Goal: Book appointment/travel/reservation

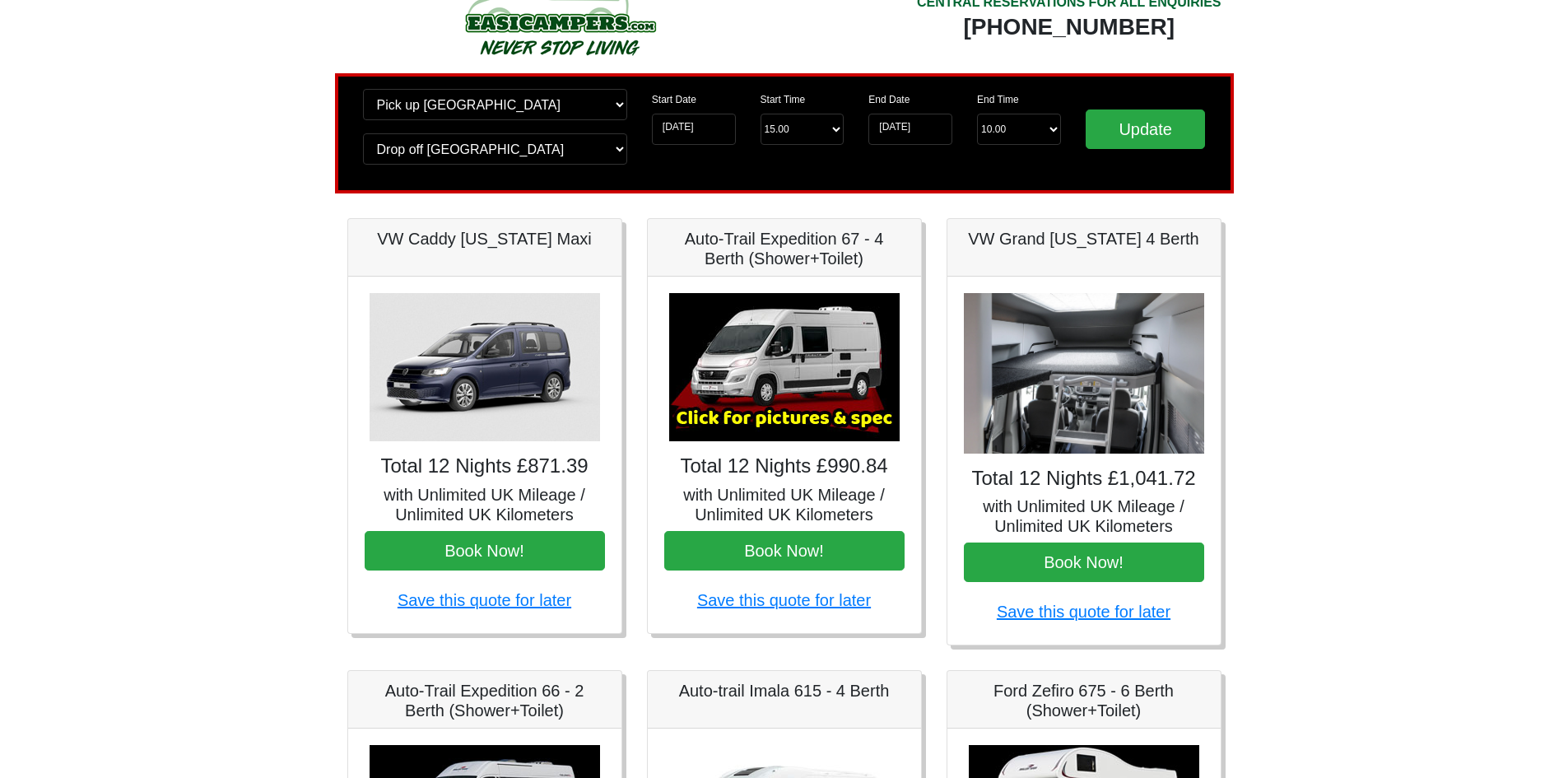
scroll to position [82, 0]
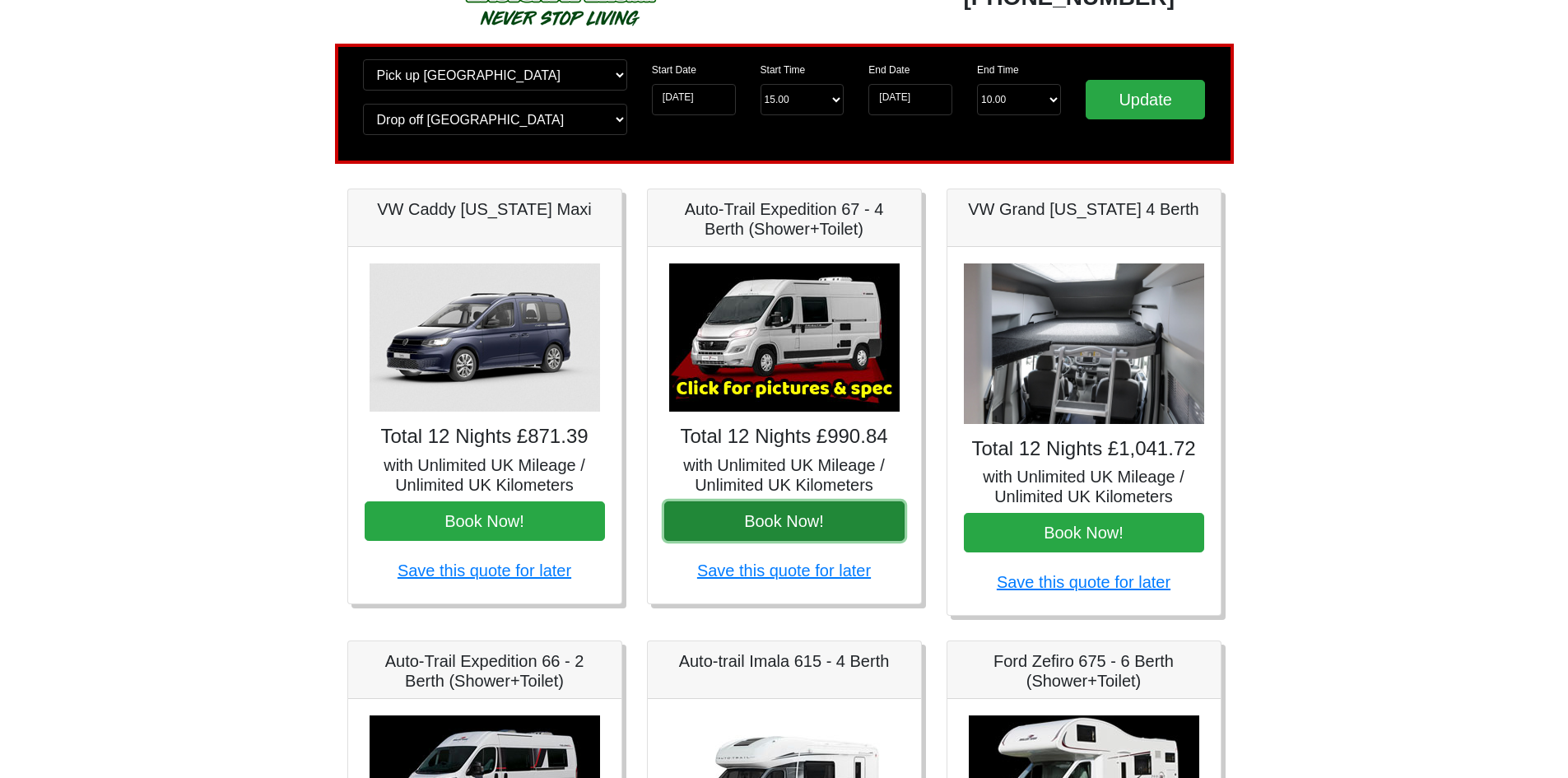
click at [725, 520] on button "Book Now!" at bounding box center [784, 521] width 240 height 40
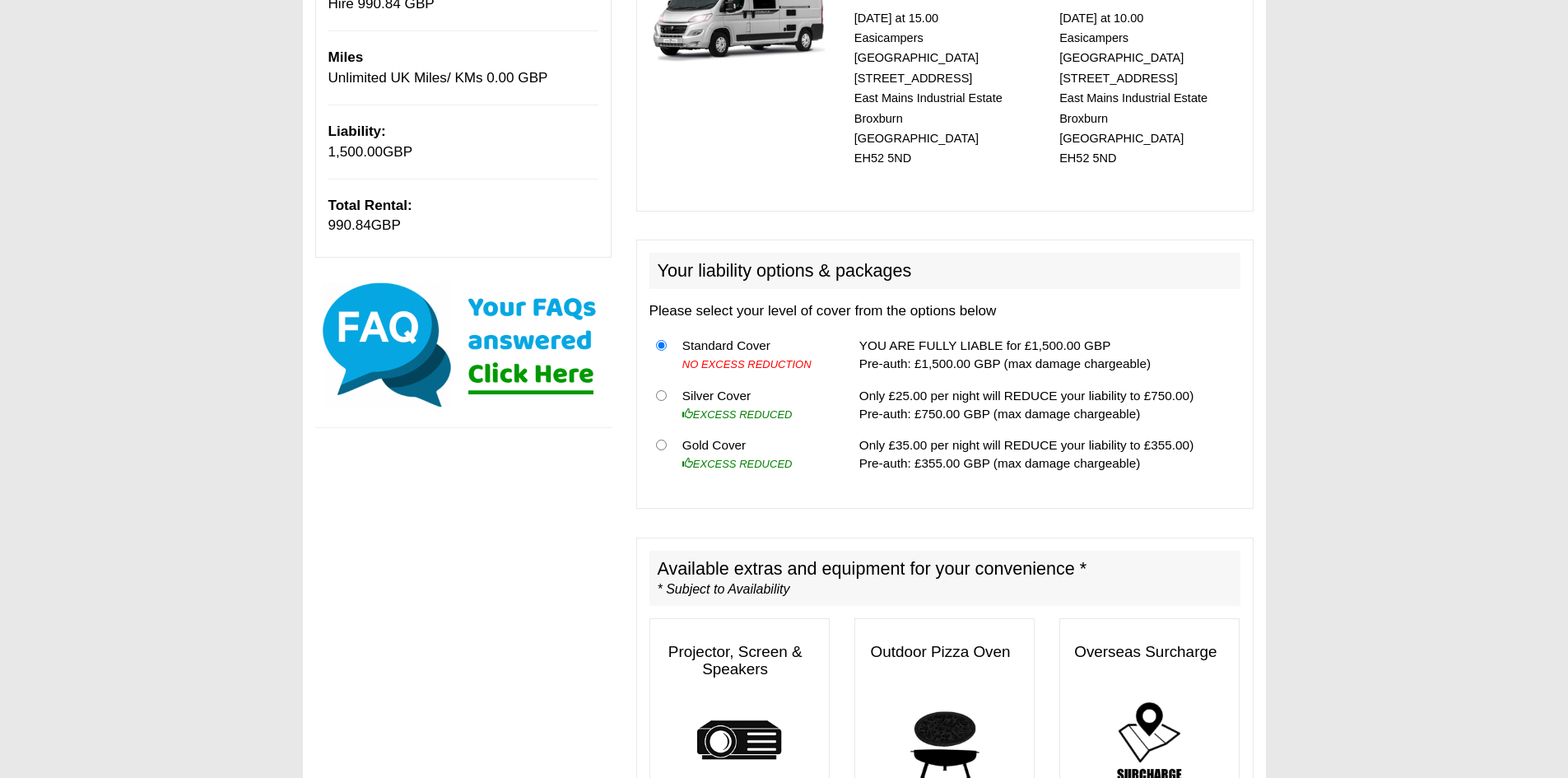
scroll to position [329, 0]
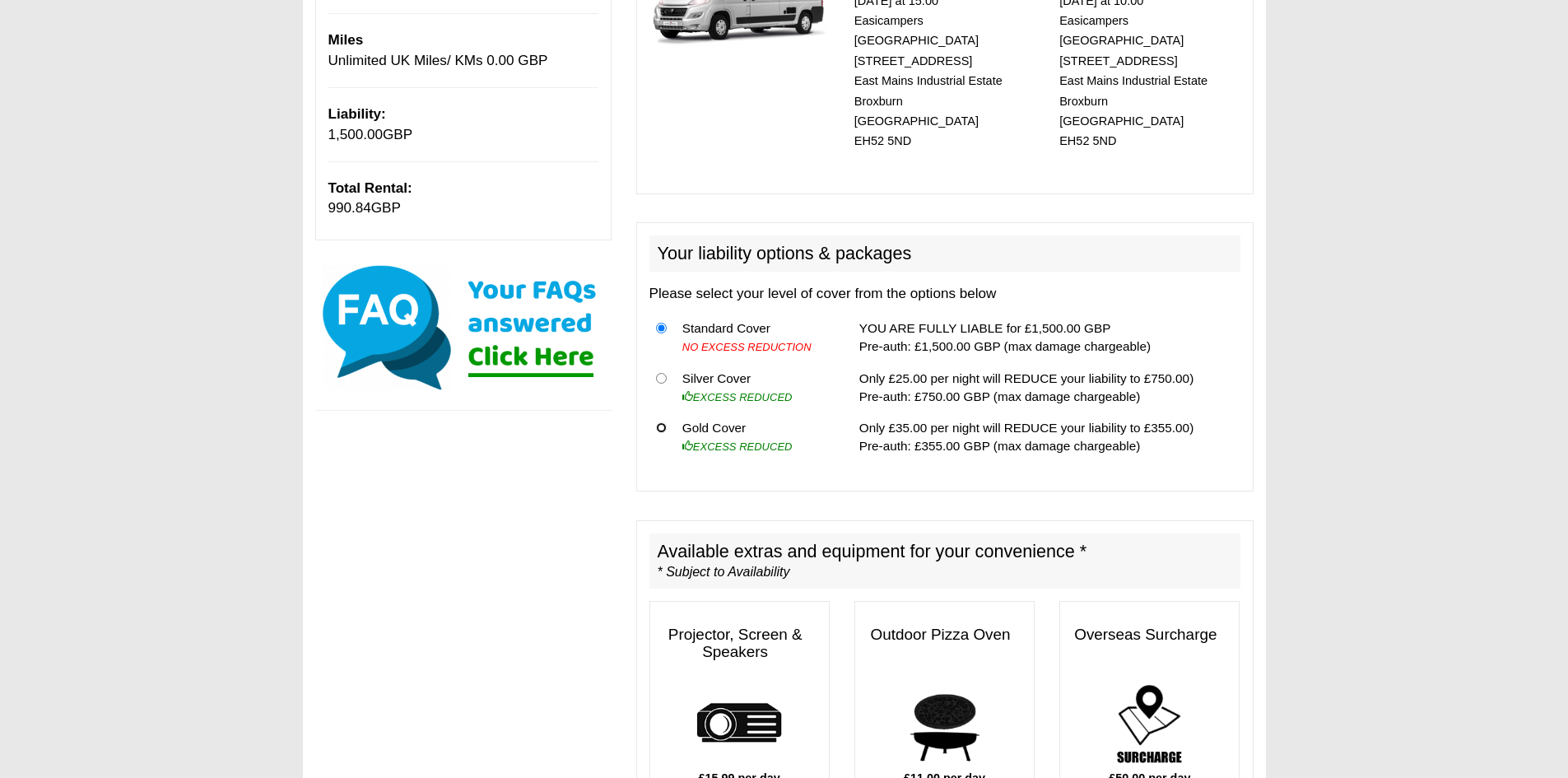
click at [657, 422] on input "radio" at bounding box center [661, 427] width 10 height 10
radio input "true"
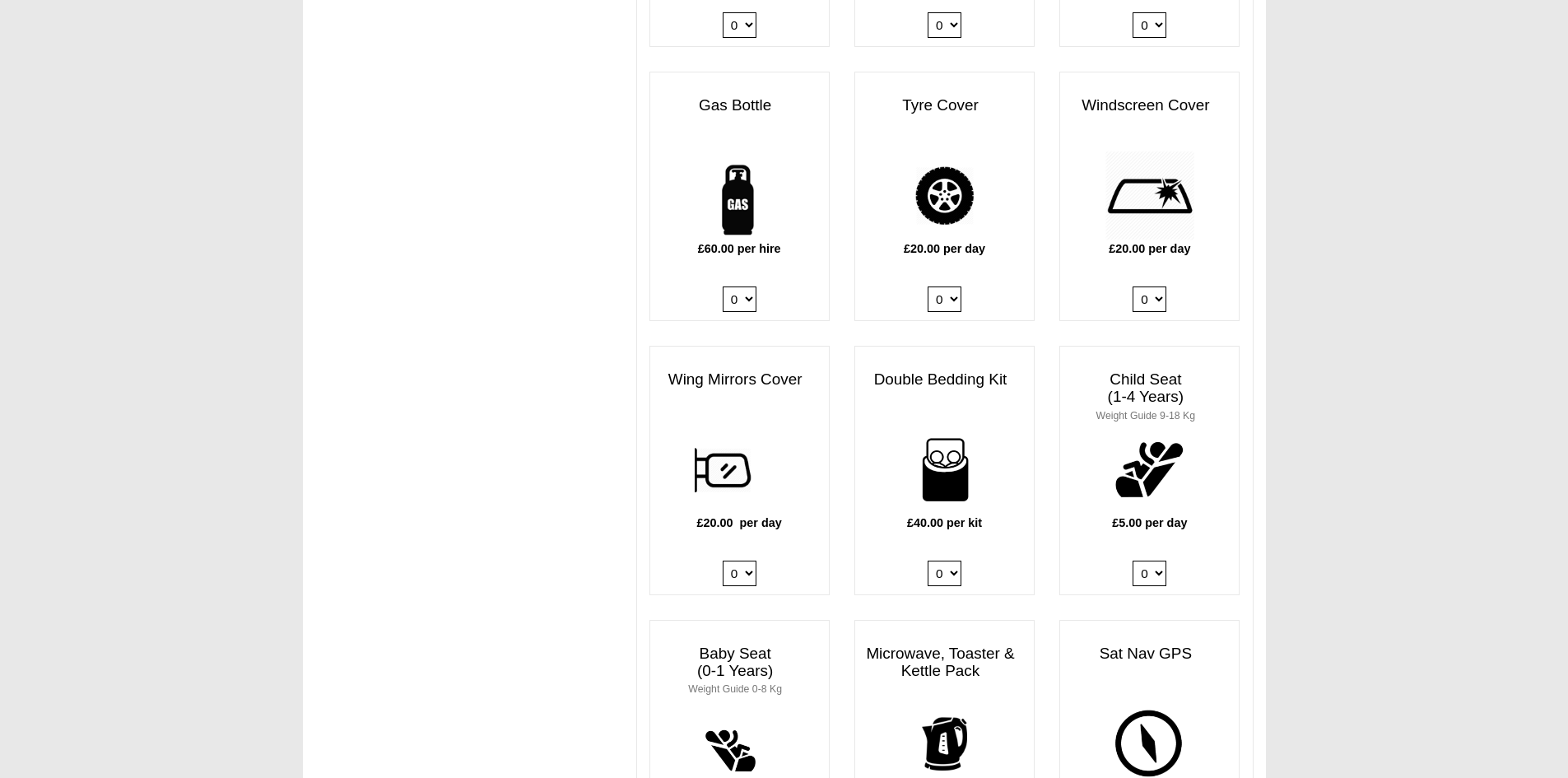
scroll to position [1152, 0]
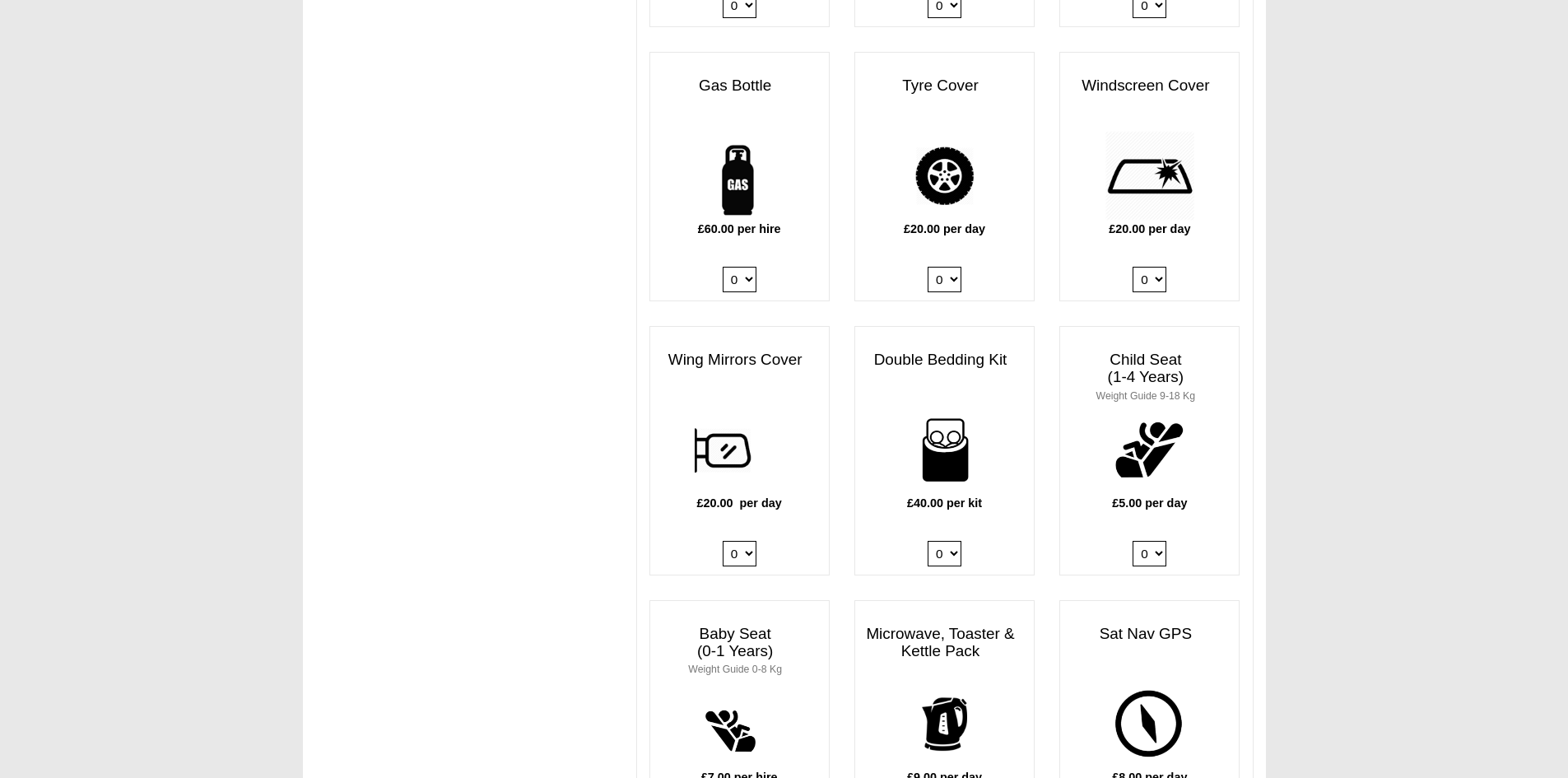
click at [938, 540] on select "0 1 2 3 4" at bounding box center [945, 553] width 34 height 25
select select "Double Bedding Kit x QTY 1 @ 40.00 GBP per kit."
click at [928, 540] on select "0 1 2 3 4" at bounding box center [945, 553] width 34 height 25
click at [1353, 478] on body "06 04 2026 ------- 2026 ------- Sorry, you dont qualify :( CENTRAL RESERVATIONS…" at bounding box center [784, 463] width 1568 height 3232
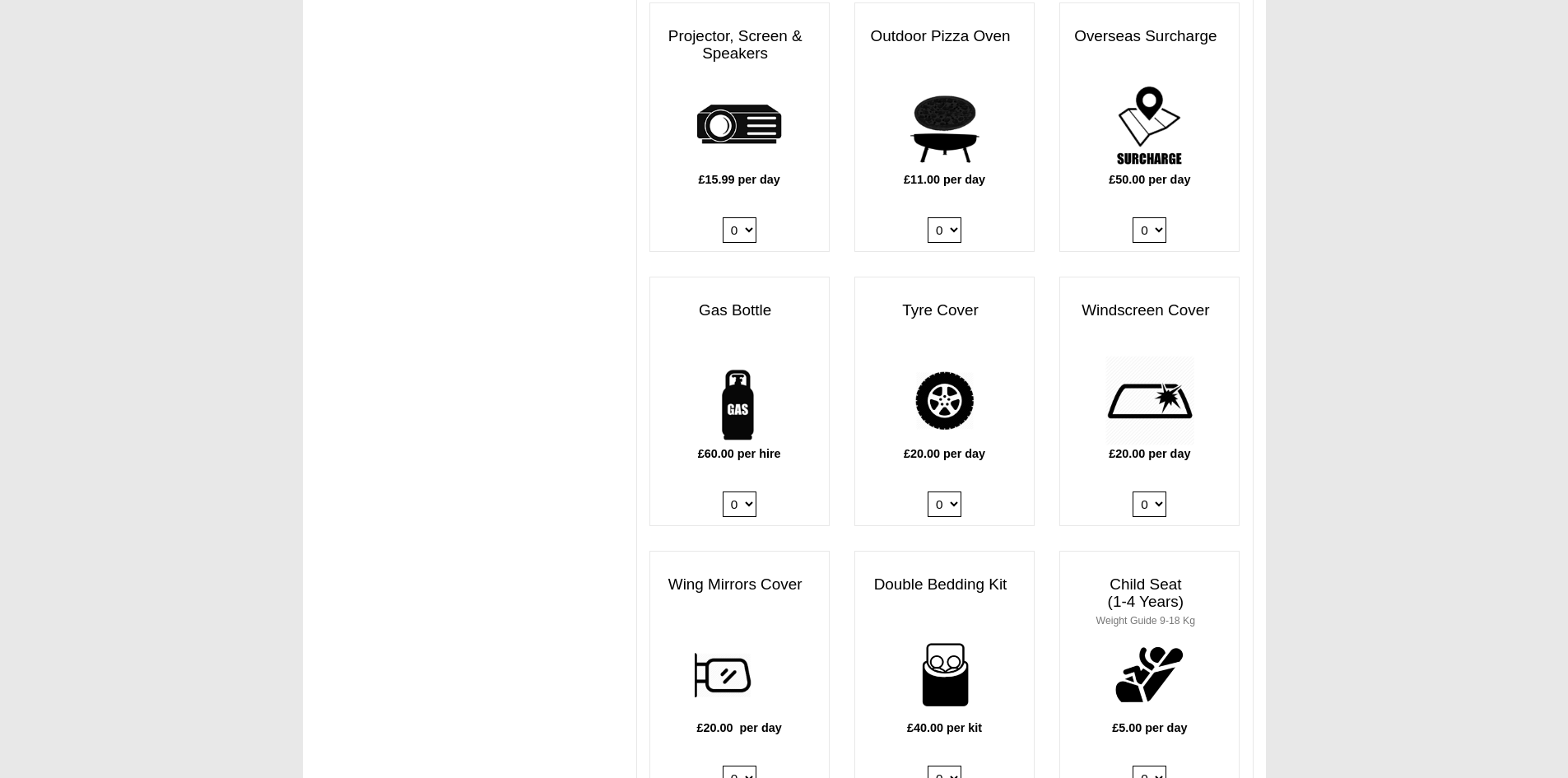
scroll to position [957, 0]
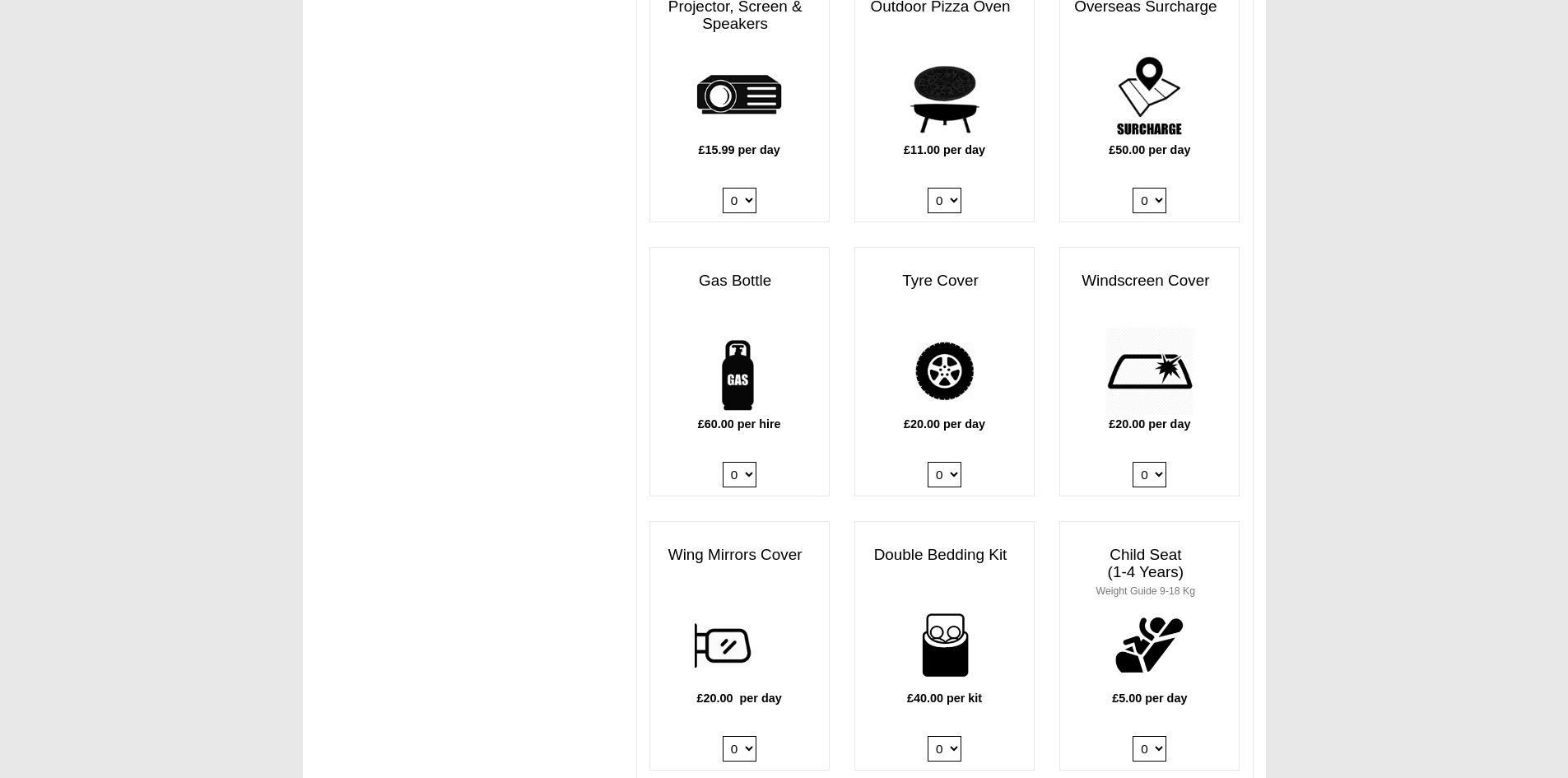
click at [747, 463] on select "0 1" at bounding box center [739, 474] width 34 height 25
select select "Gas Bottle x QTY 1 @ 60.00 GBP per hire."
click at [722, 462] on select "0 1" at bounding box center [739, 474] width 34 height 25
click at [595, 450] on div "IMPORTANT We advise hirers to purchase a full gas bottle now. Gas is needed for…" at bounding box center [784, 689] width 963 height 3044
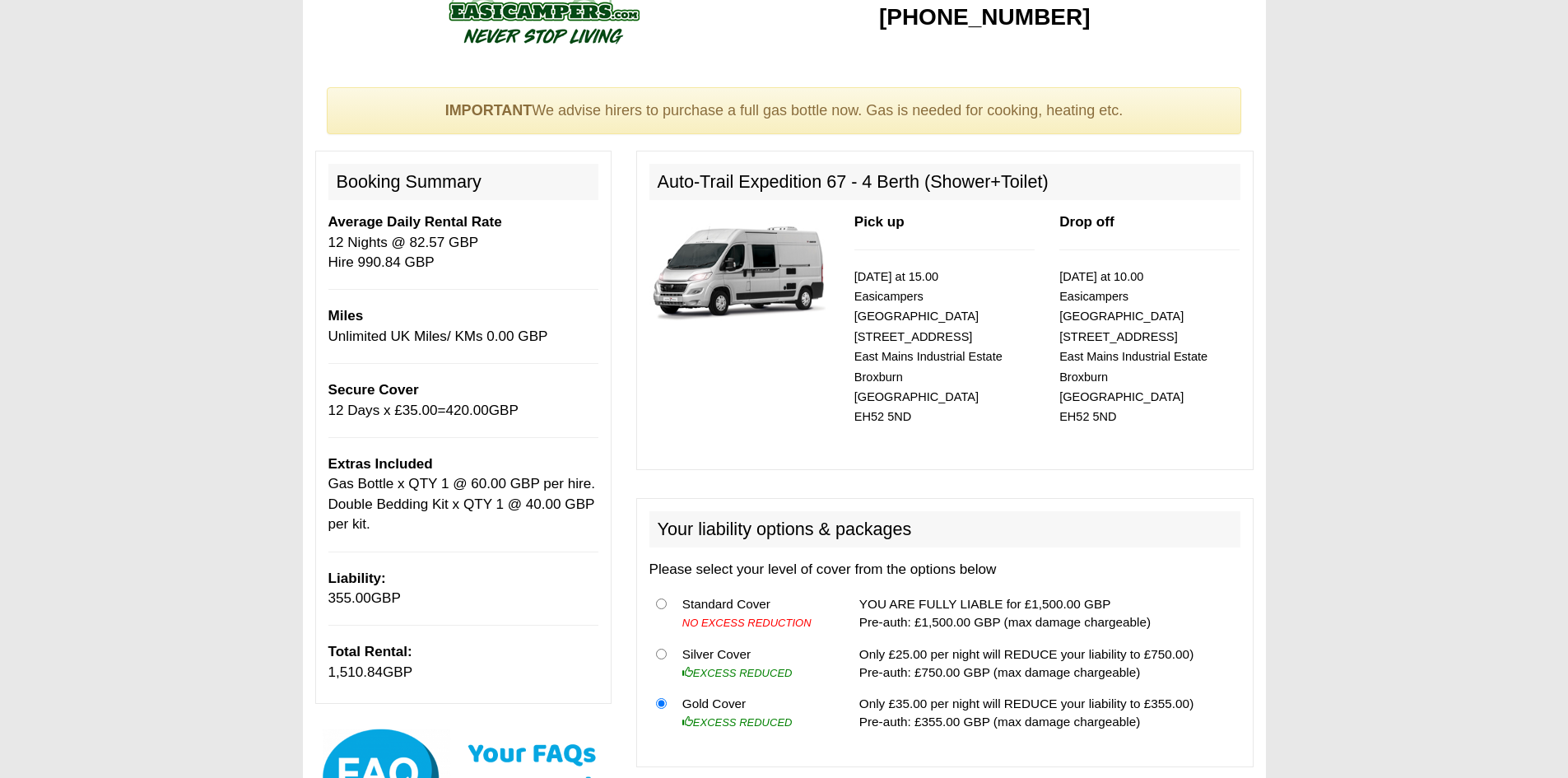
scroll to position [52, 0]
click at [760, 274] on img at bounding box center [739, 272] width 180 height 116
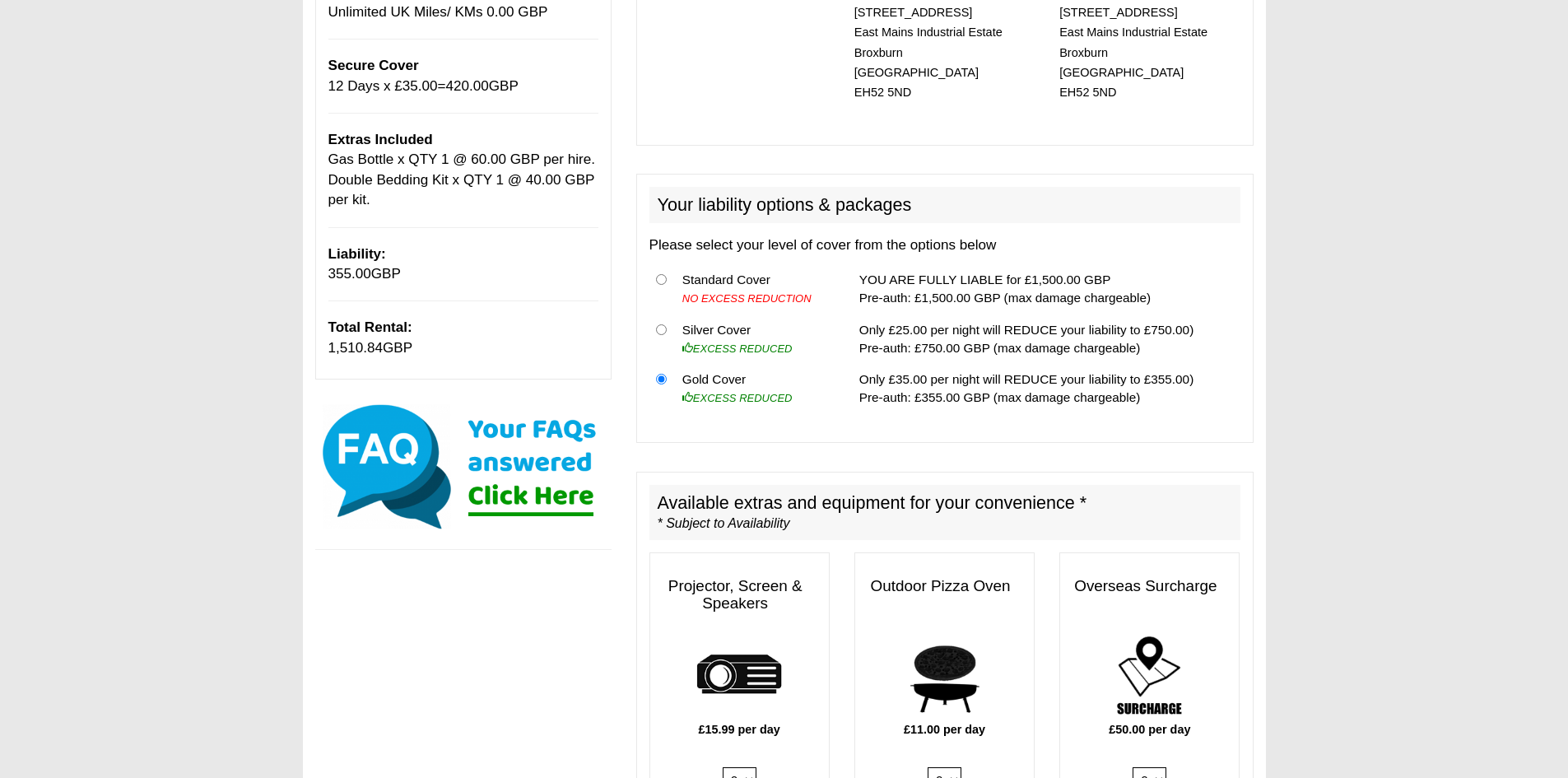
scroll to position [0, 0]
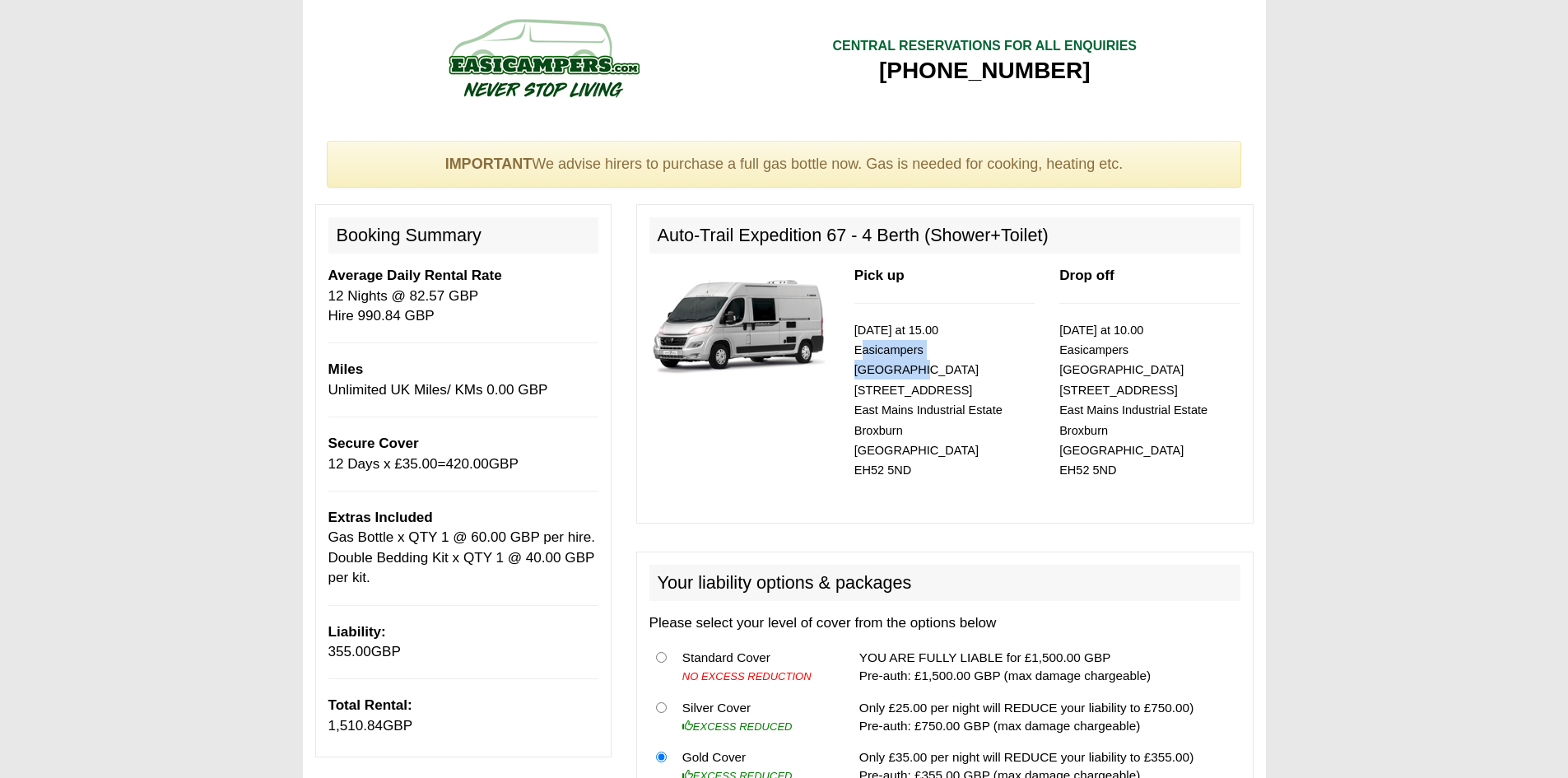
drag, startPoint x: 982, startPoint y: 353, endPoint x: 852, endPoint y: 353, distance: 130.0
click at [852, 353] on div "Pick up 06/04/2026 at 15.00 Easicampers Edinburgh 1 Drovers Road East Mains Ind…" at bounding box center [944, 388] width 205 height 243
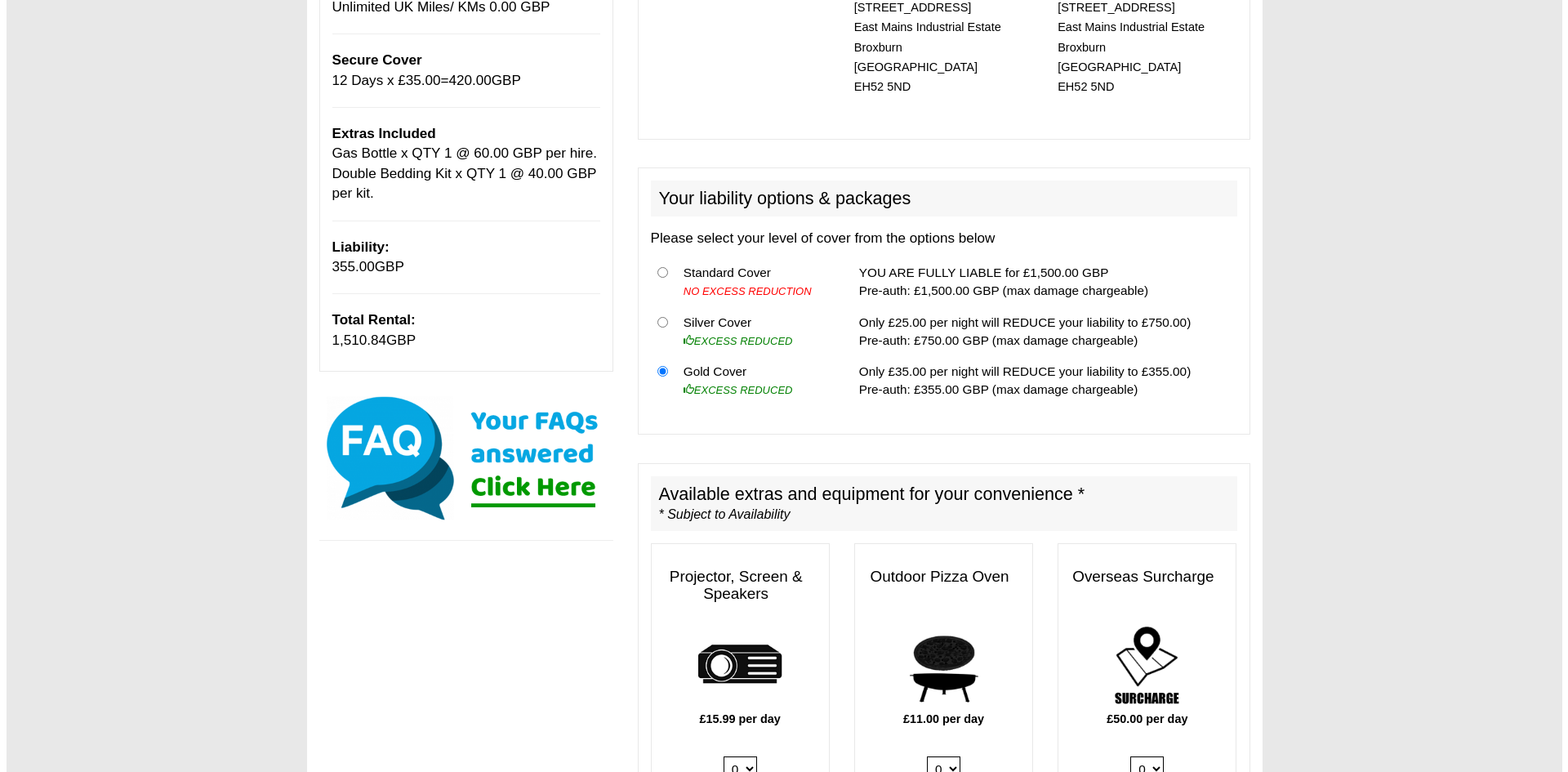
scroll to position [378, 0]
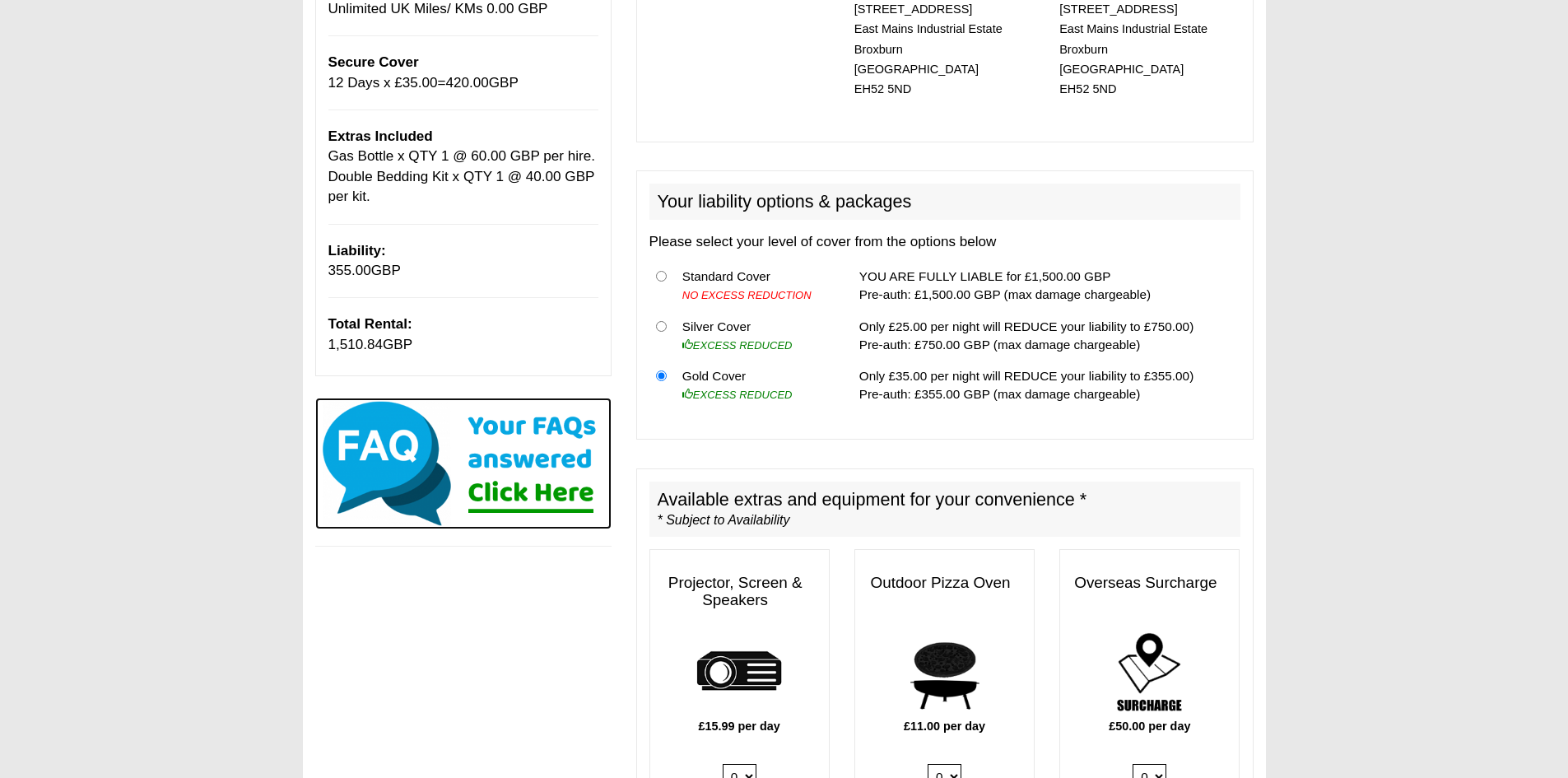
click at [500, 443] on img at bounding box center [463, 464] width 296 height 132
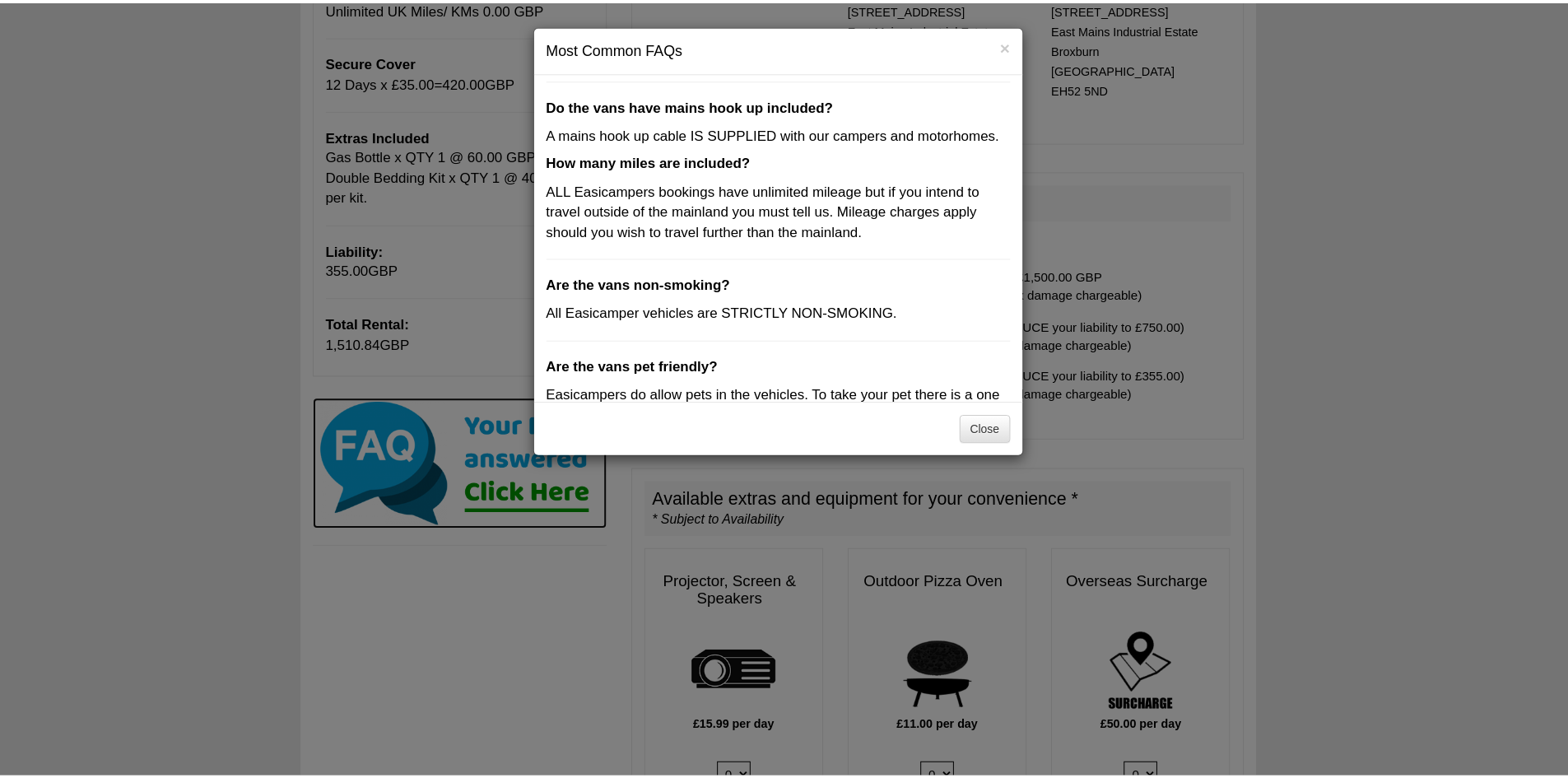
scroll to position [481, 0]
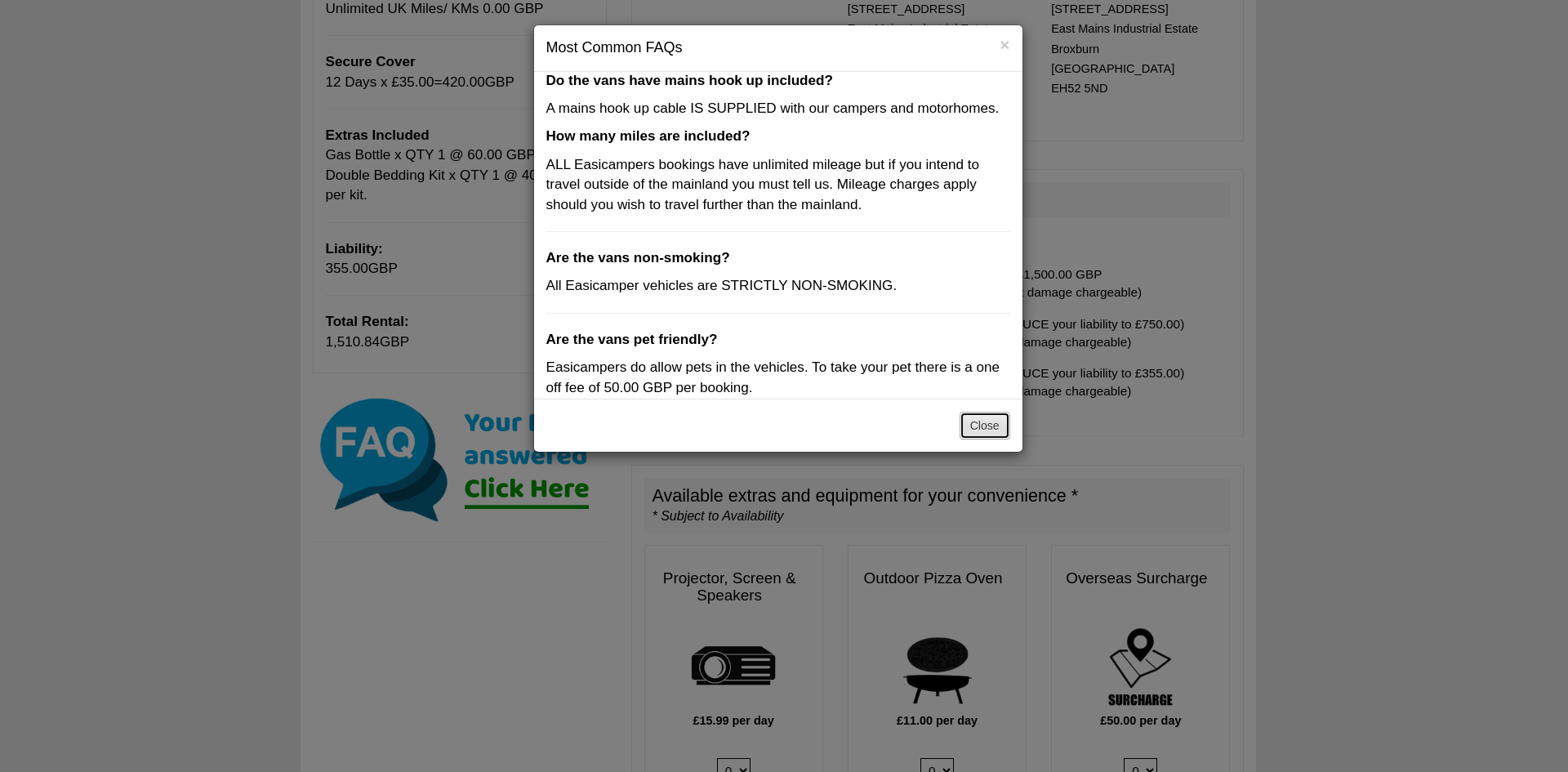
click at [998, 427] on button "Close" at bounding box center [985, 426] width 51 height 28
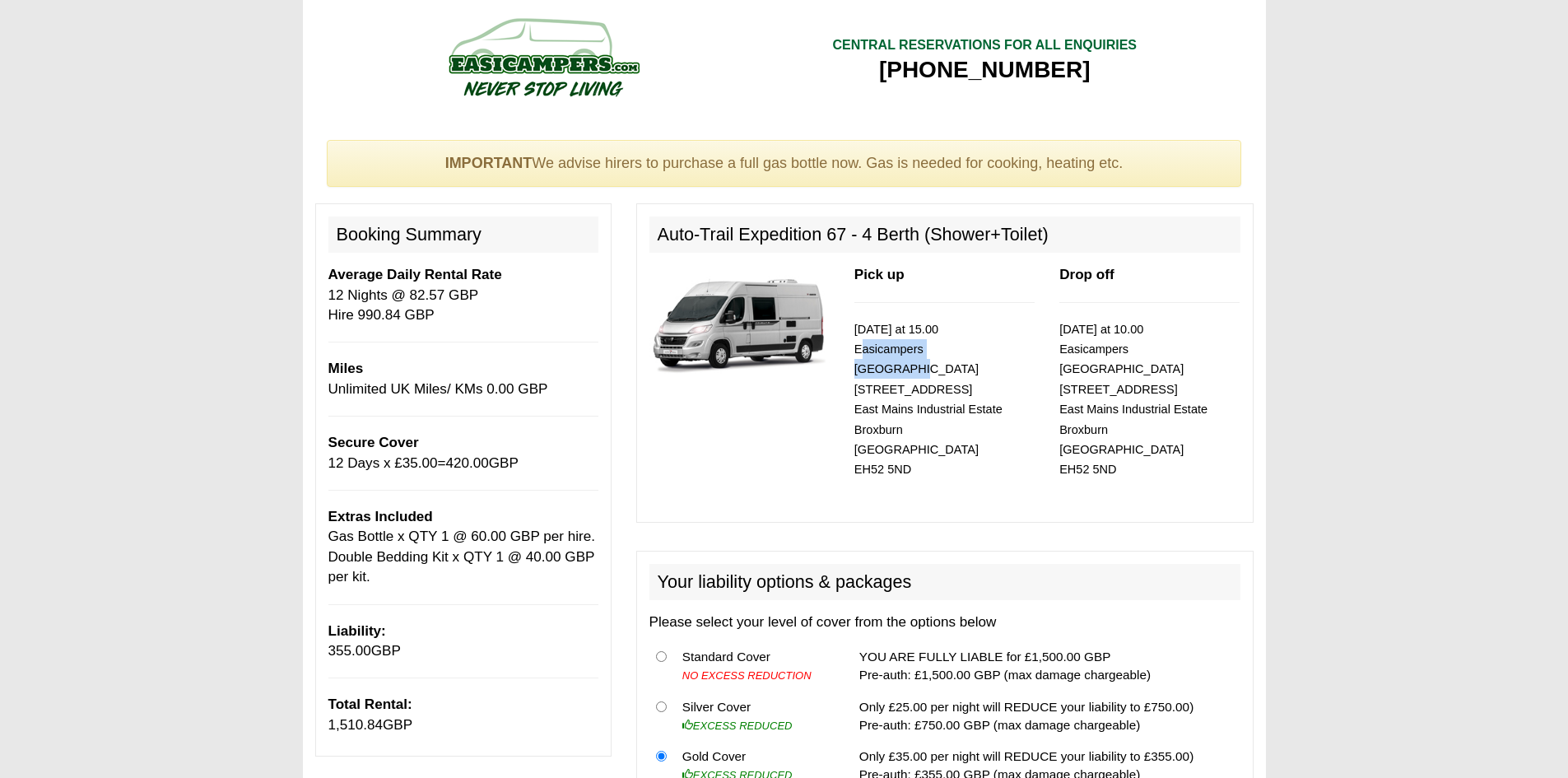
scroll to position [0, 0]
click at [535, 65] on img at bounding box center [543, 58] width 313 height 91
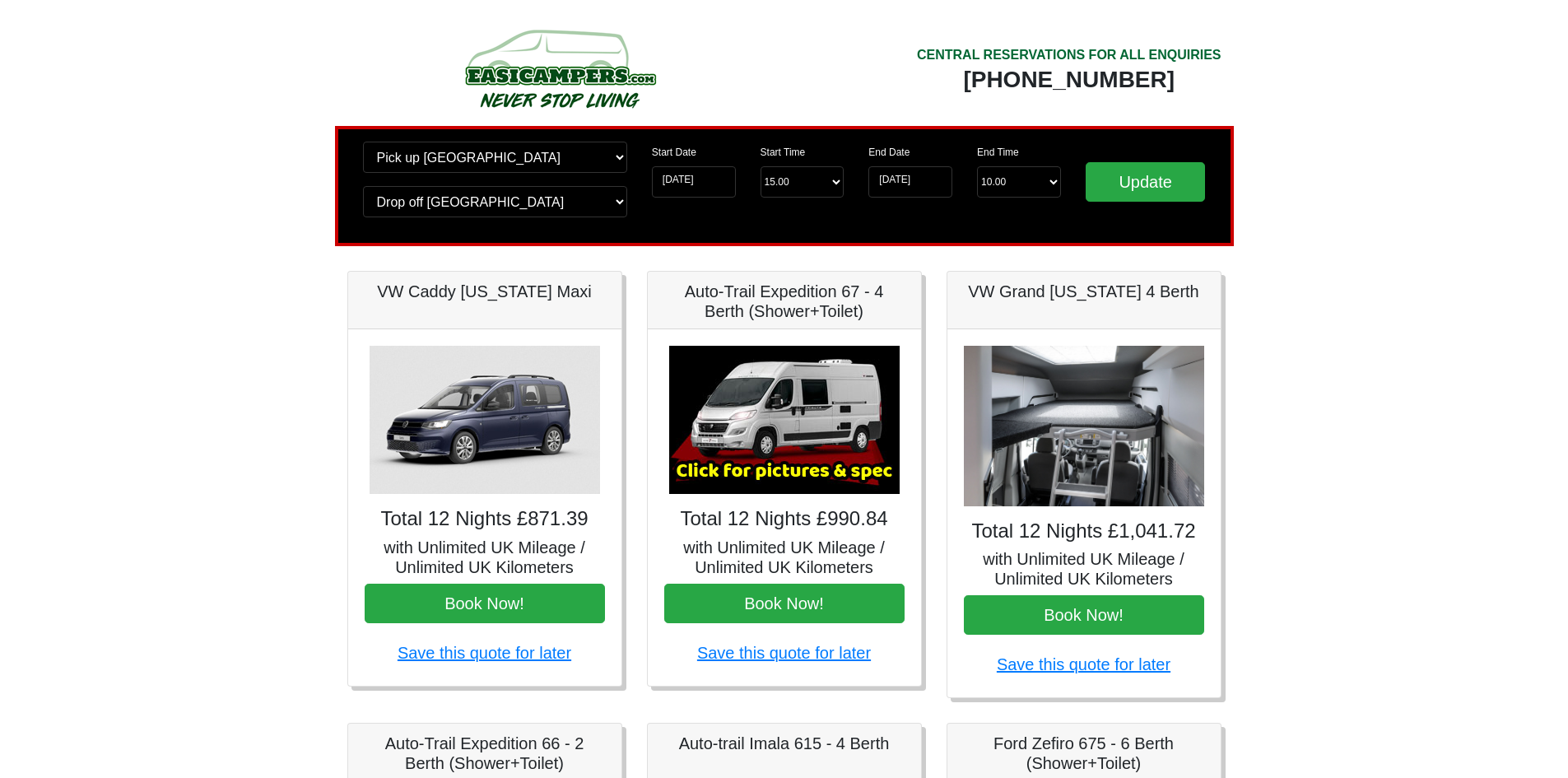
click at [982, 68] on div "[PHONE_NUMBER]" at bounding box center [1068, 79] width 305 height 29
click at [1135, 56] on div "CENTRAL RESERVATIONS FOR ALL ENQUIRIES" at bounding box center [1068, 55] width 305 height 20
click at [522, 70] on img at bounding box center [560, 68] width 313 height 91
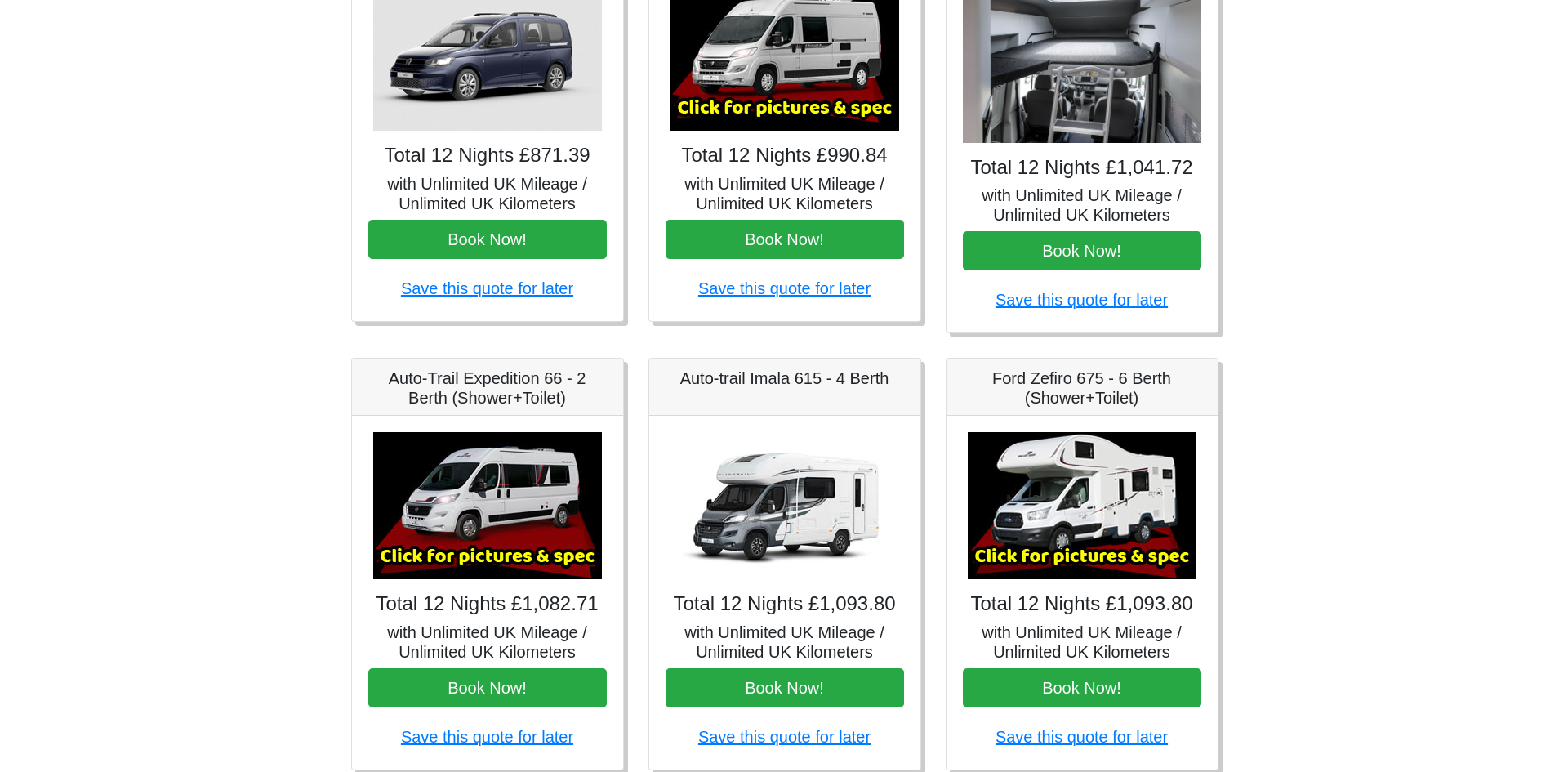
scroll to position [327, 0]
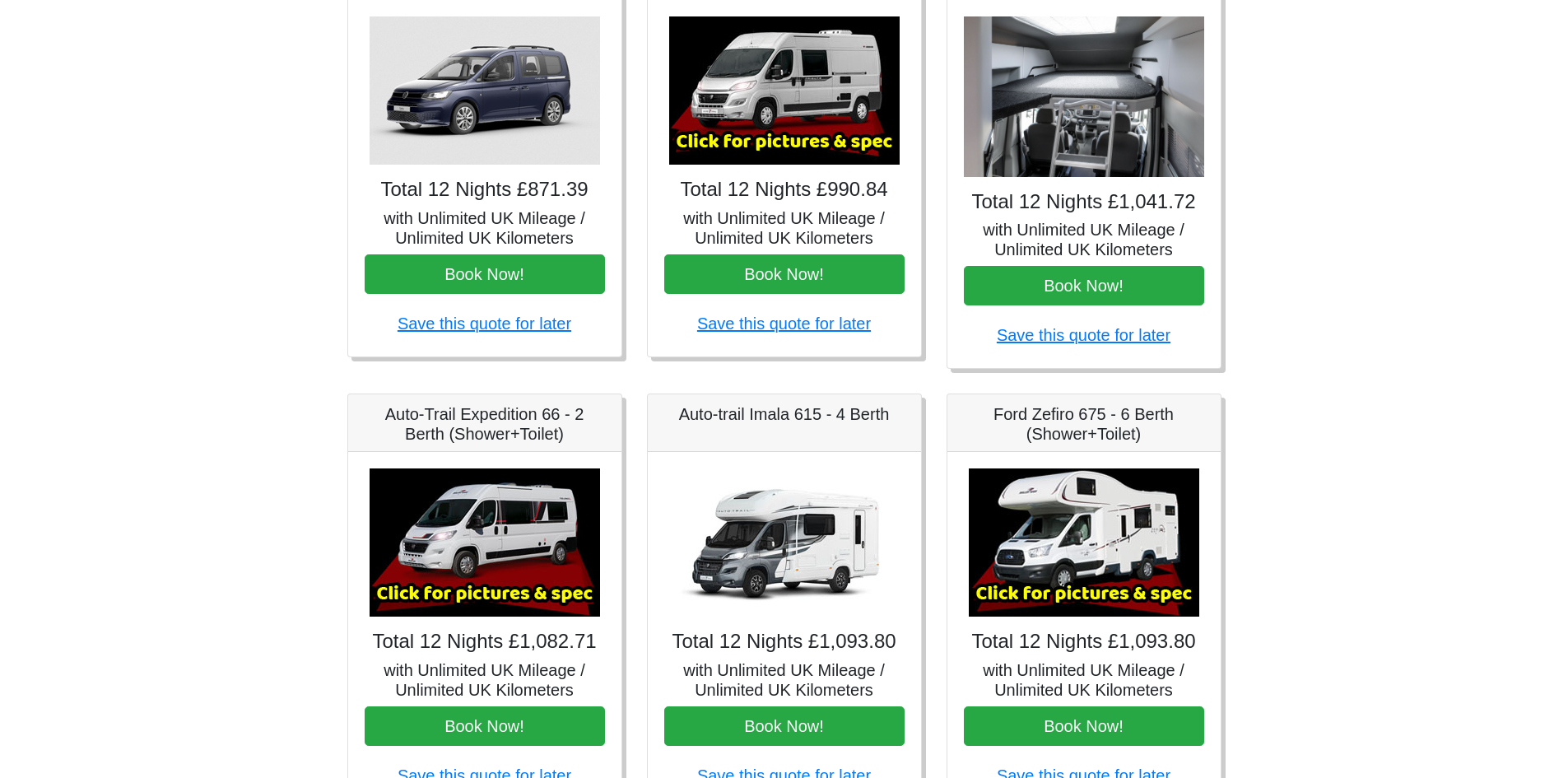
click at [834, 123] on img at bounding box center [784, 90] width 230 height 148
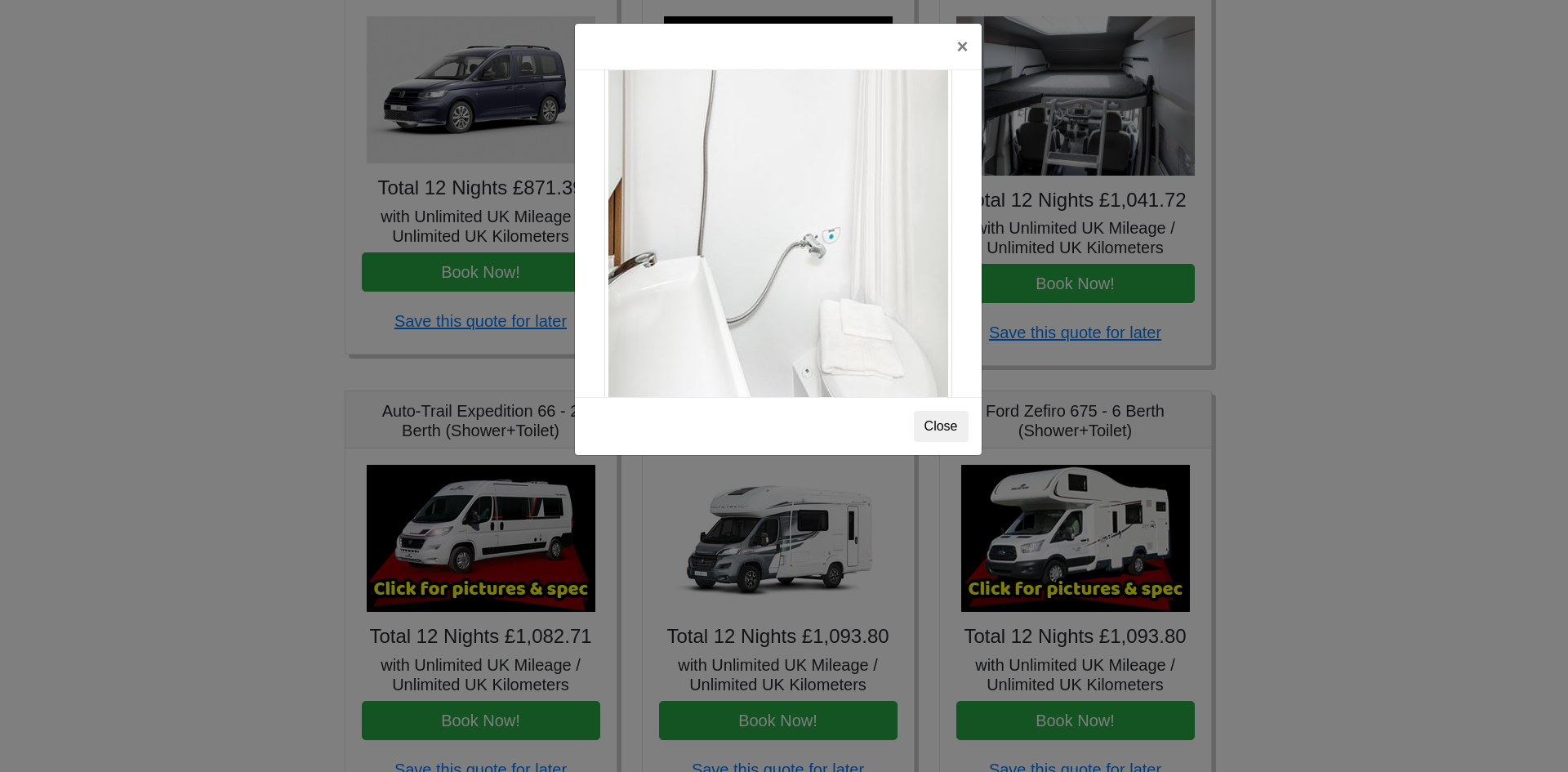
scroll to position [2211, 0]
